Goal: Task Accomplishment & Management: Manage account settings

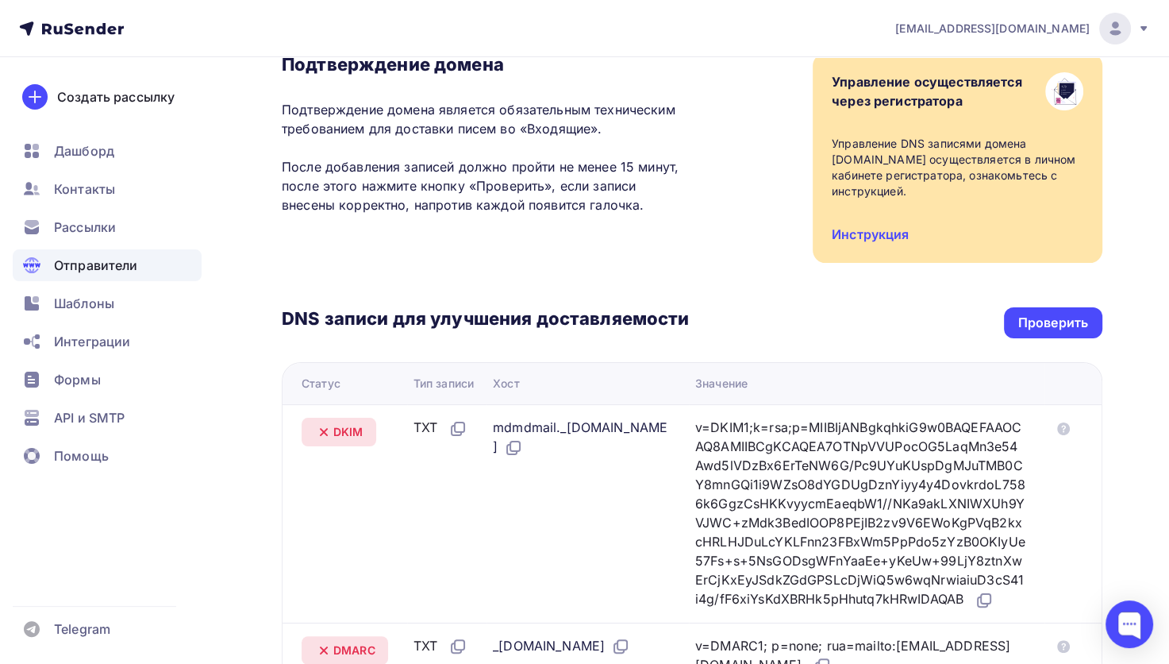
scroll to position [238, 0]
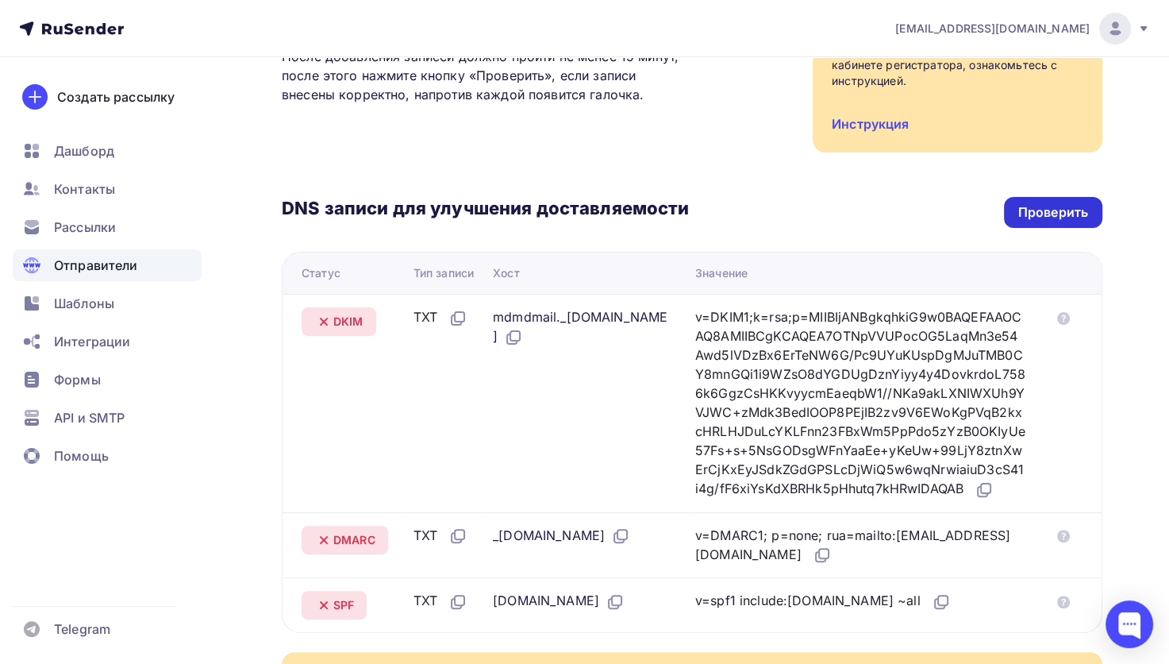
click at [1038, 219] on div "Проверить" at bounding box center [1053, 212] width 70 height 18
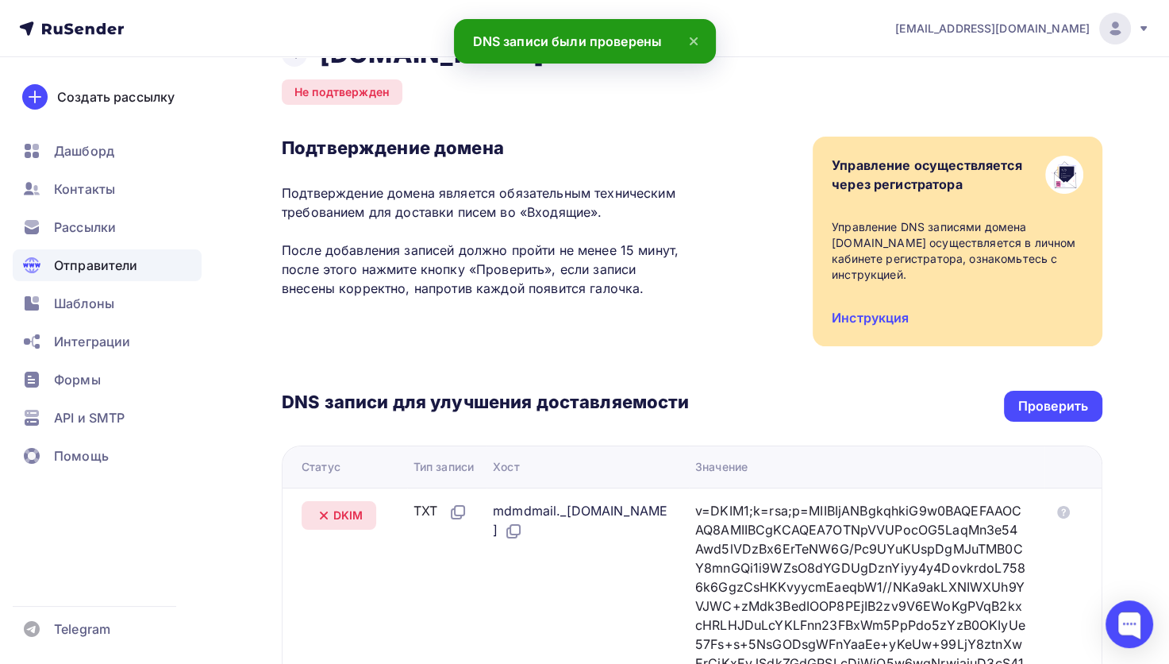
scroll to position [0, 0]
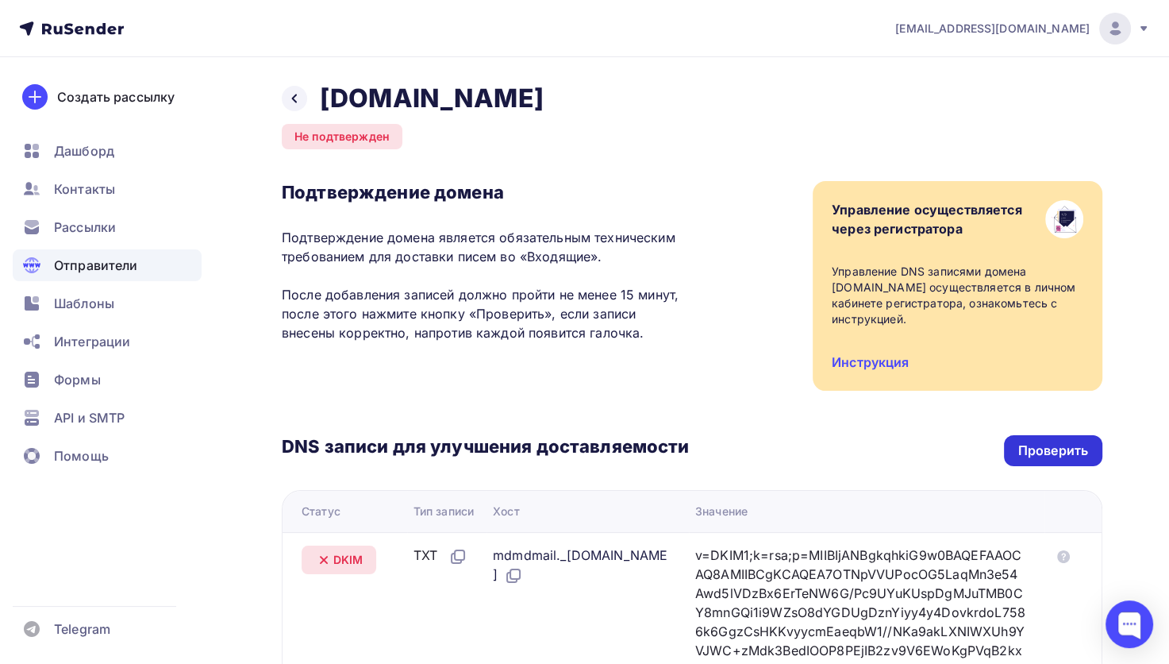
click at [1040, 449] on div "Проверить" at bounding box center [1053, 450] width 70 height 18
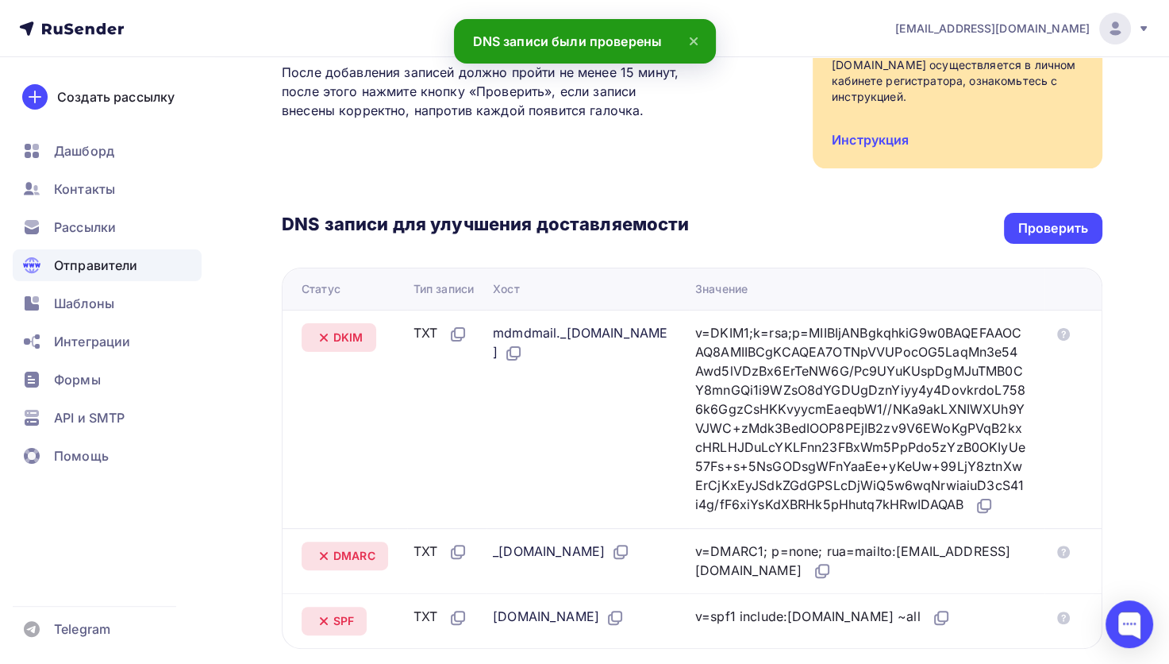
scroll to position [397, 0]
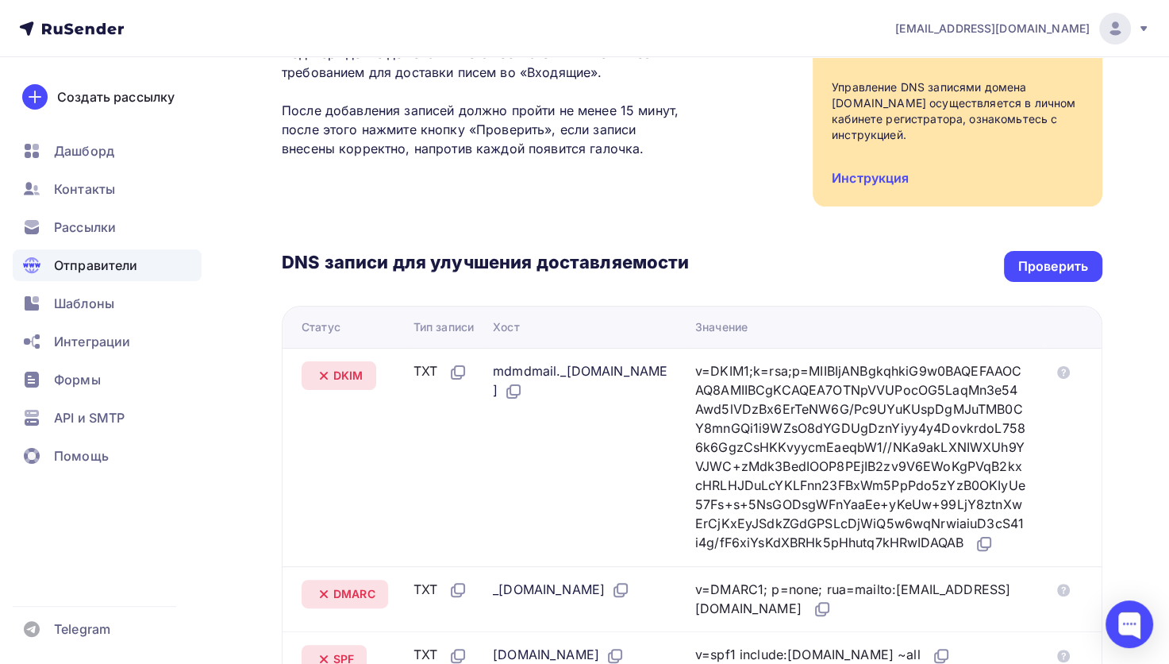
scroll to position [159, 0]
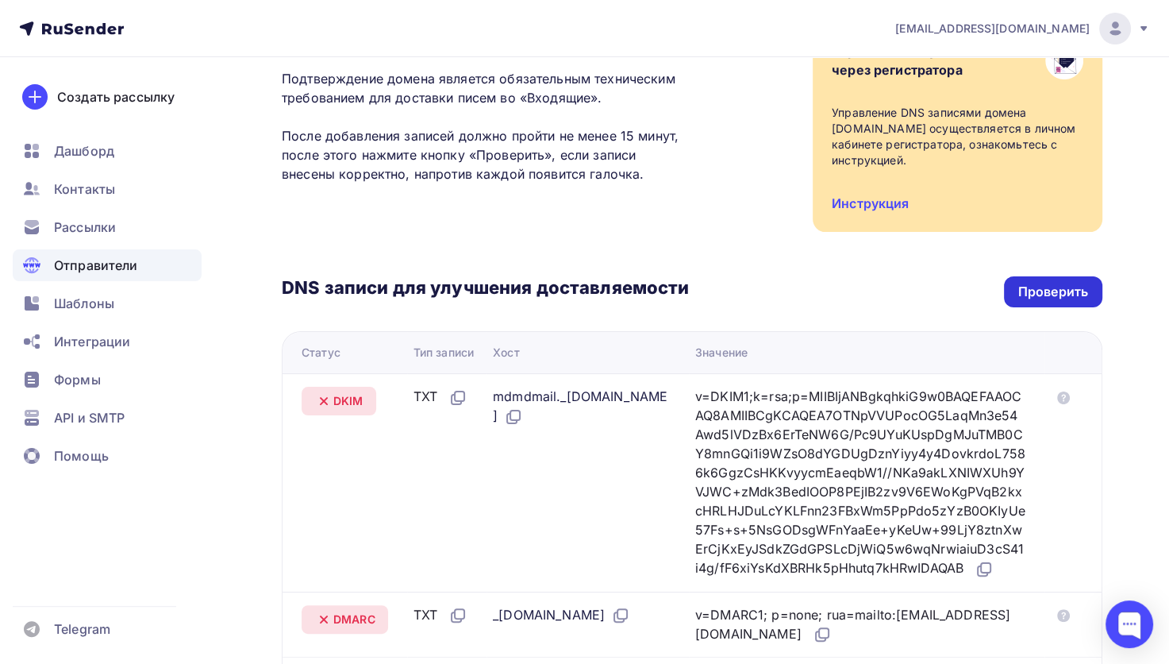
click at [1041, 295] on div "Проверить" at bounding box center [1053, 292] width 70 height 18
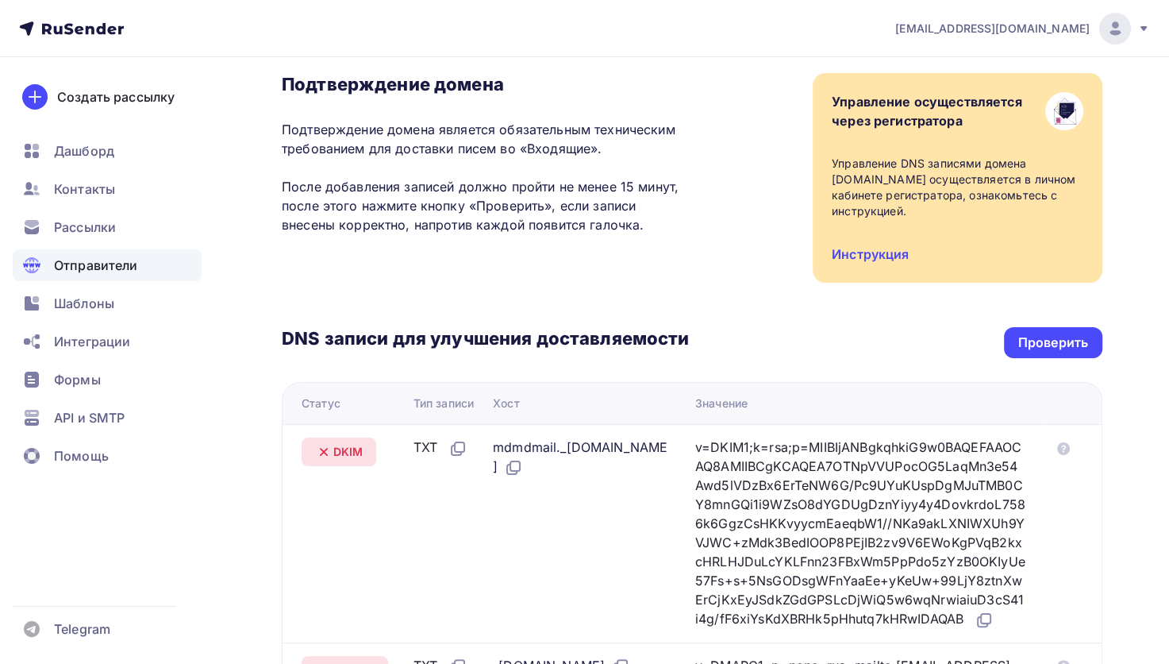
scroll to position [238, 0]
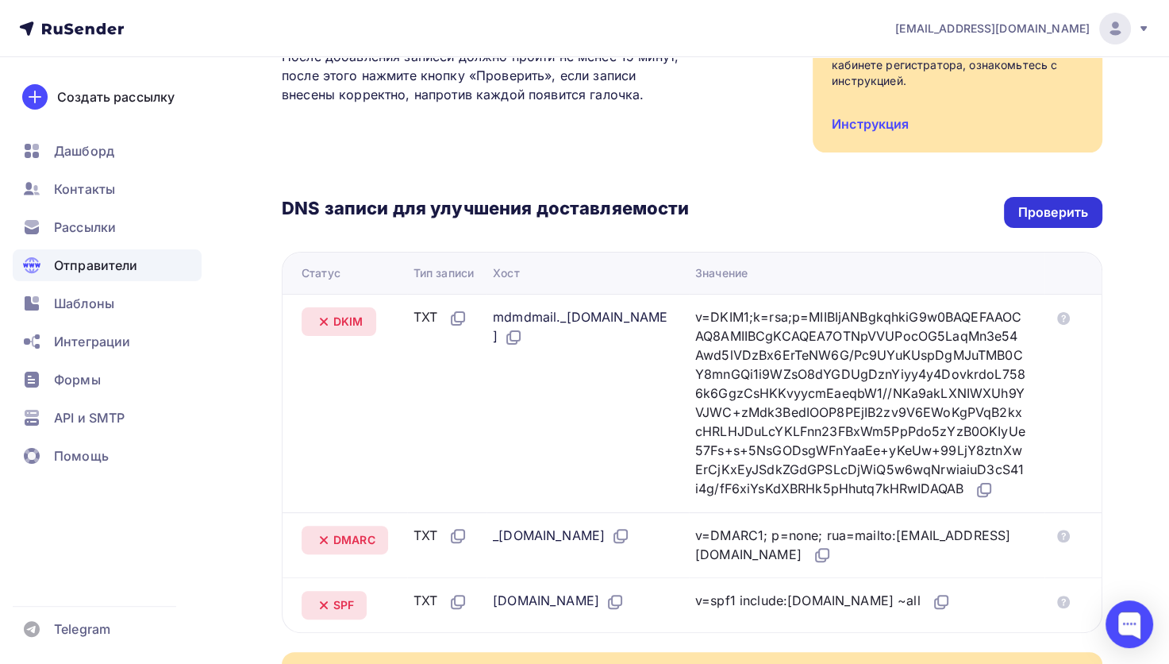
click at [1035, 215] on div "Проверить" at bounding box center [1053, 212] width 70 height 18
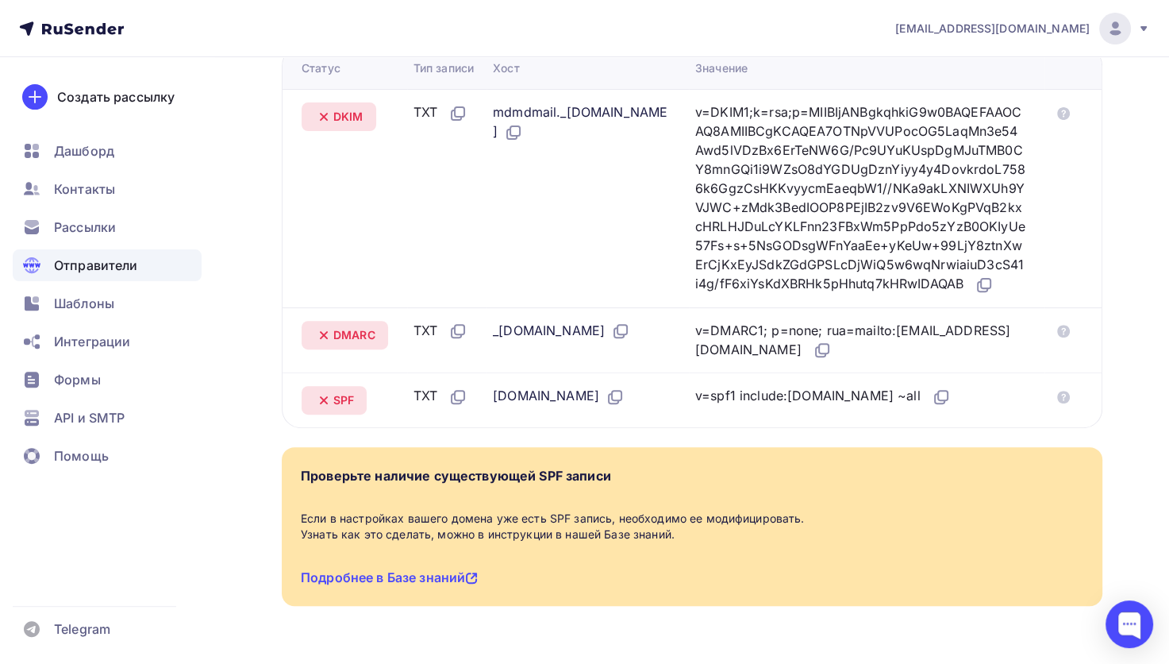
scroll to position [445, 0]
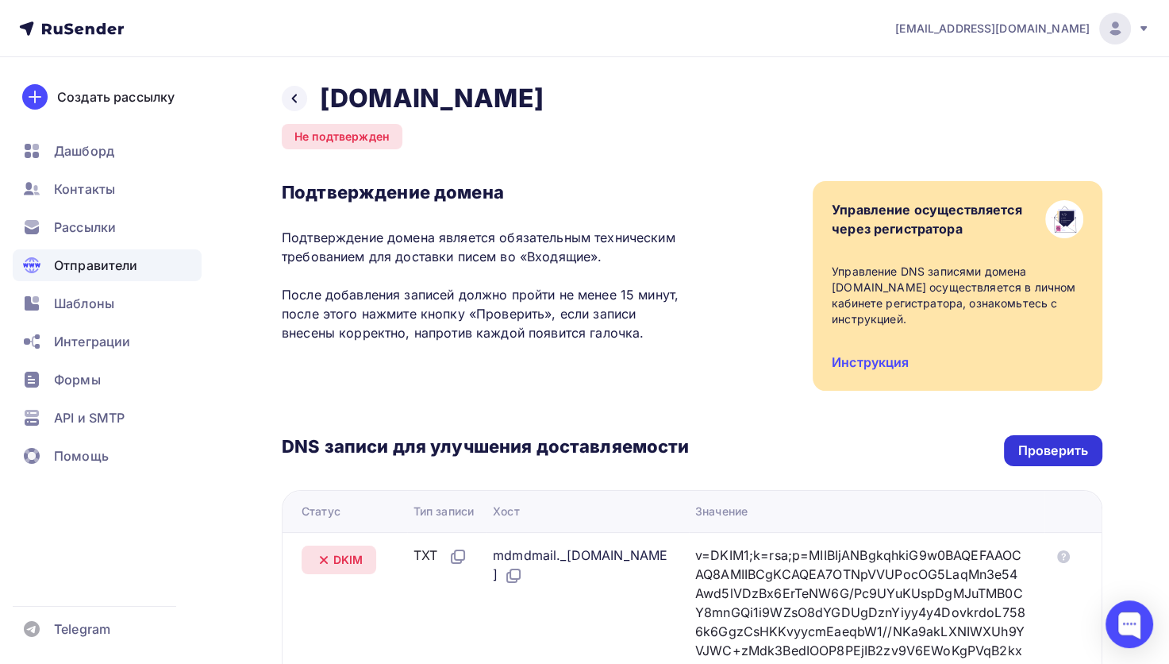
click at [1055, 449] on div "Проверить" at bounding box center [1053, 450] width 70 height 18
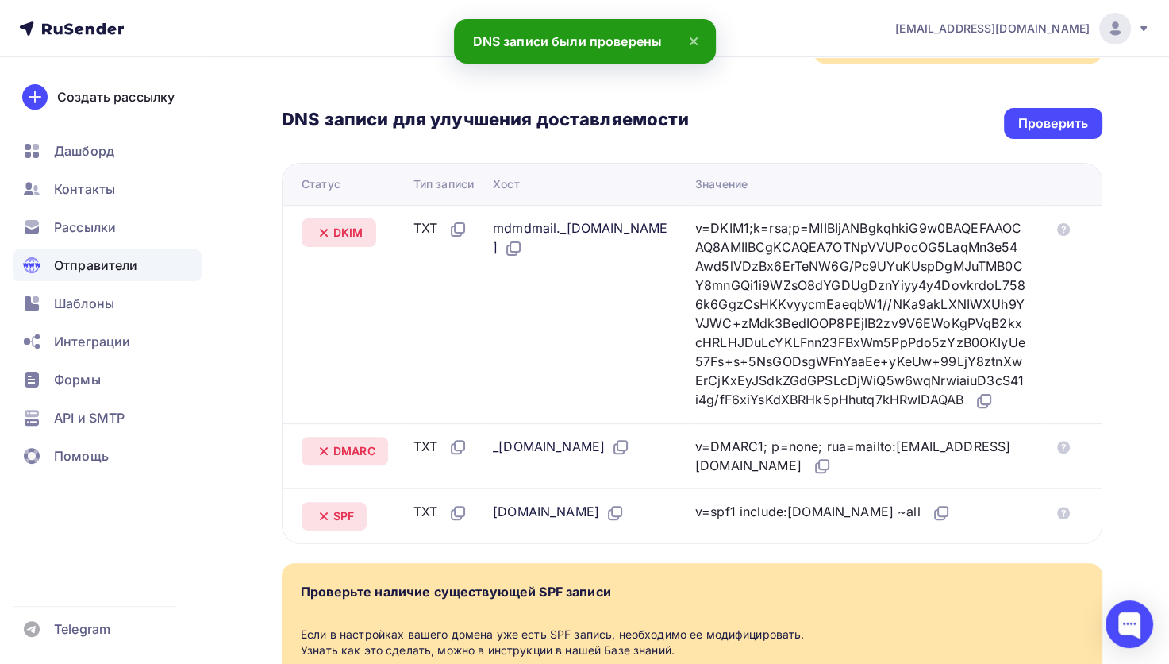
scroll to position [397, 0]
